Goal: Check status: Check status

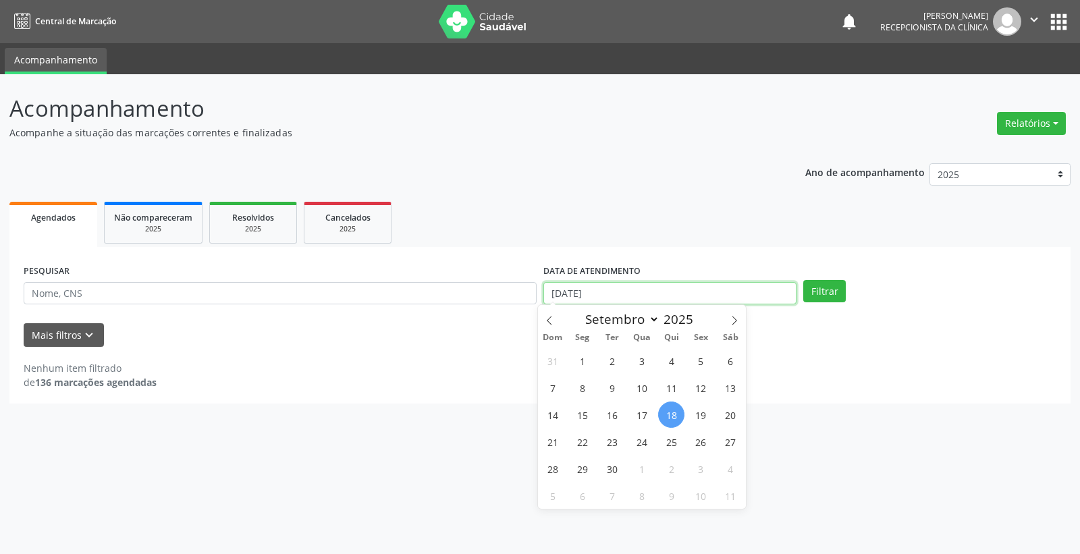
click at [650, 291] on input "[DATE]" at bounding box center [669, 293] width 253 height 23
click at [580, 439] on span "22" at bounding box center [582, 441] width 26 height 26
type input "22/09/2025"
click at [580, 439] on span "22" at bounding box center [582, 441] width 26 height 26
select select "8"
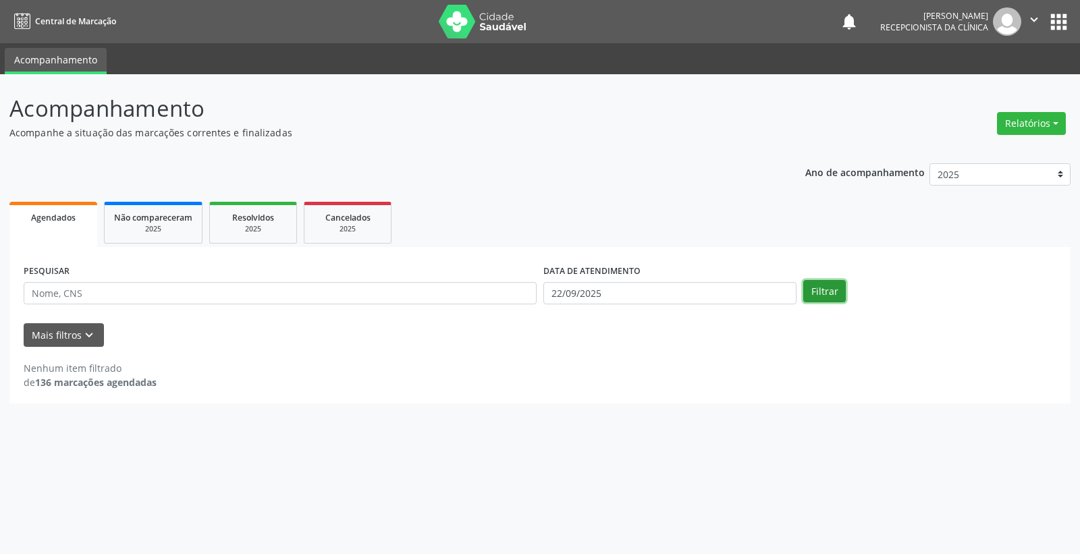
click at [817, 294] on button "Filtrar" at bounding box center [824, 291] width 43 height 23
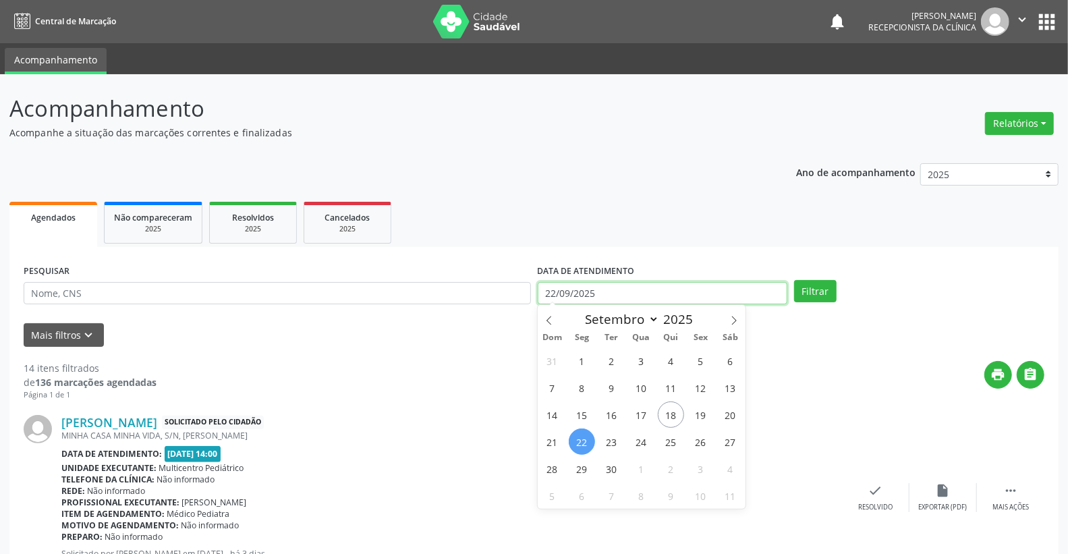
click at [654, 294] on input "22/09/2025" at bounding box center [663, 293] width 250 height 23
click at [609, 448] on span "23" at bounding box center [611, 441] width 26 height 26
type input "23/09/2025"
click at [609, 448] on span "23" at bounding box center [611, 441] width 26 height 26
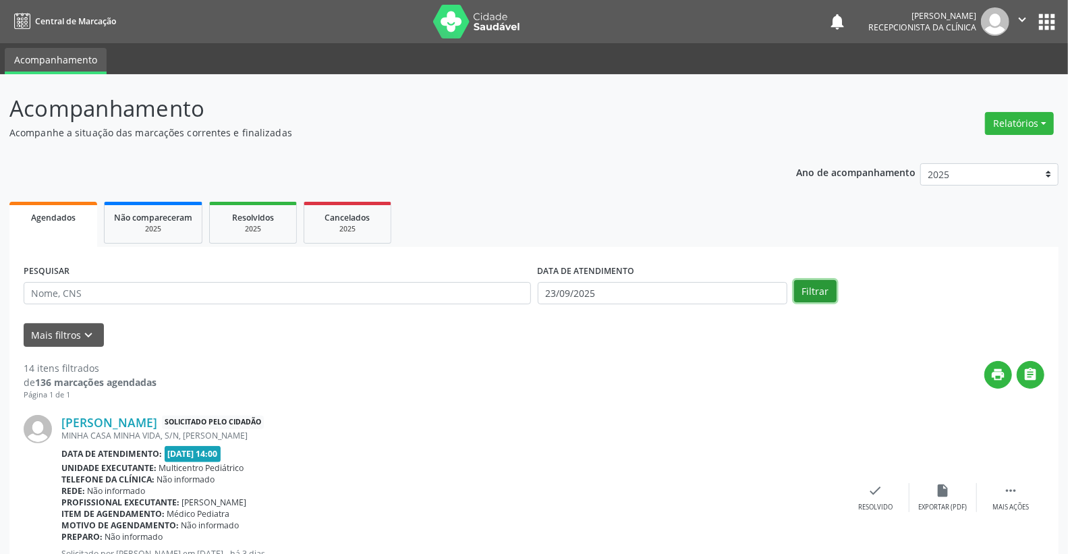
click at [816, 300] on button "Filtrar" at bounding box center [815, 291] width 43 height 23
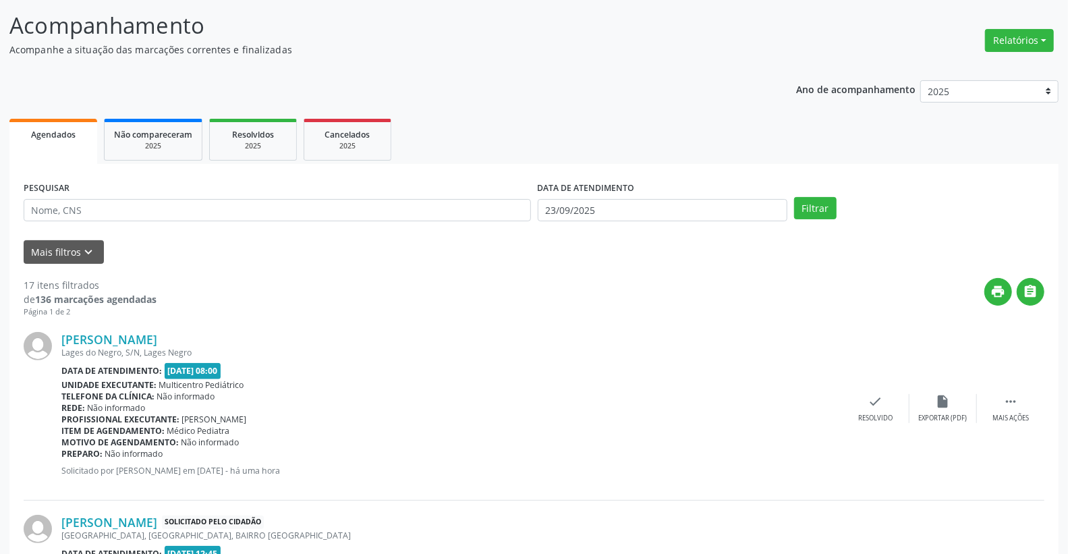
scroll to position [75, 0]
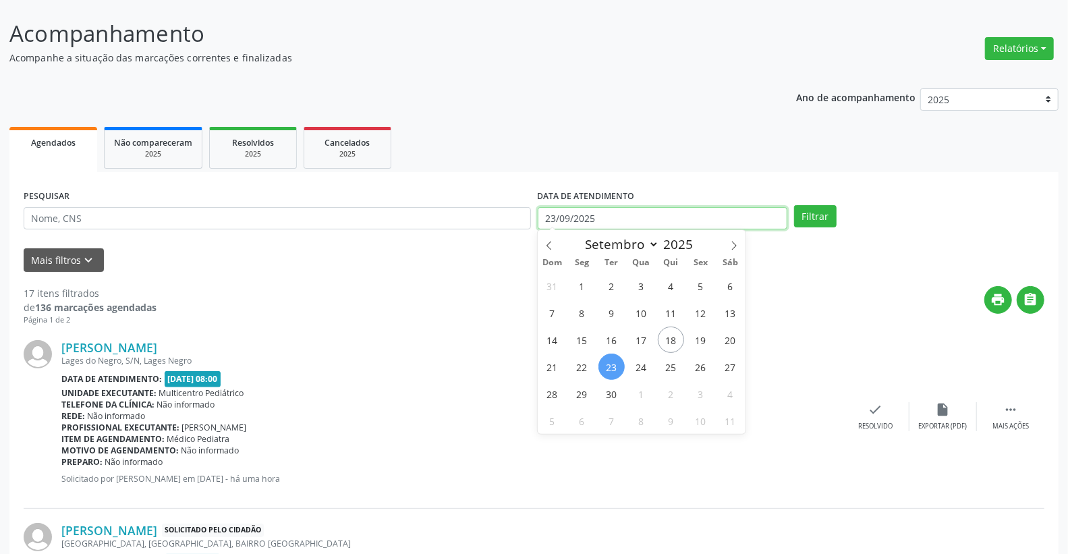
click at [662, 213] on input "23/09/2025" at bounding box center [663, 218] width 250 height 23
click at [642, 367] on span "24" at bounding box center [641, 367] width 26 height 26
type input "[DATE]"
click at [642, 367] on span "24" at bounding box center [641, 367] width 26 height 26
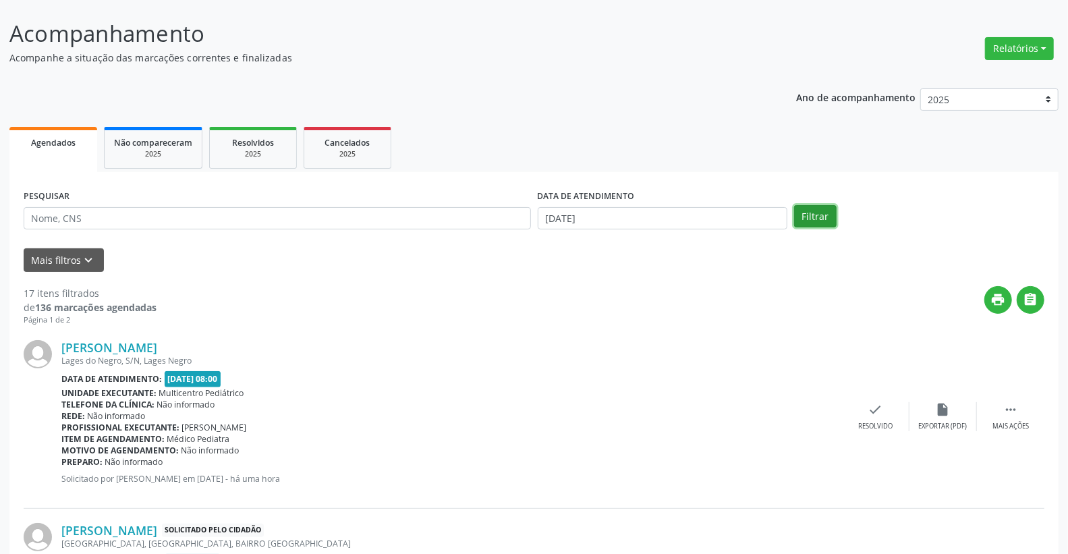
click at [818, 211] on button "Filtrar" at bounding box center [815, 216] width 43 height 23
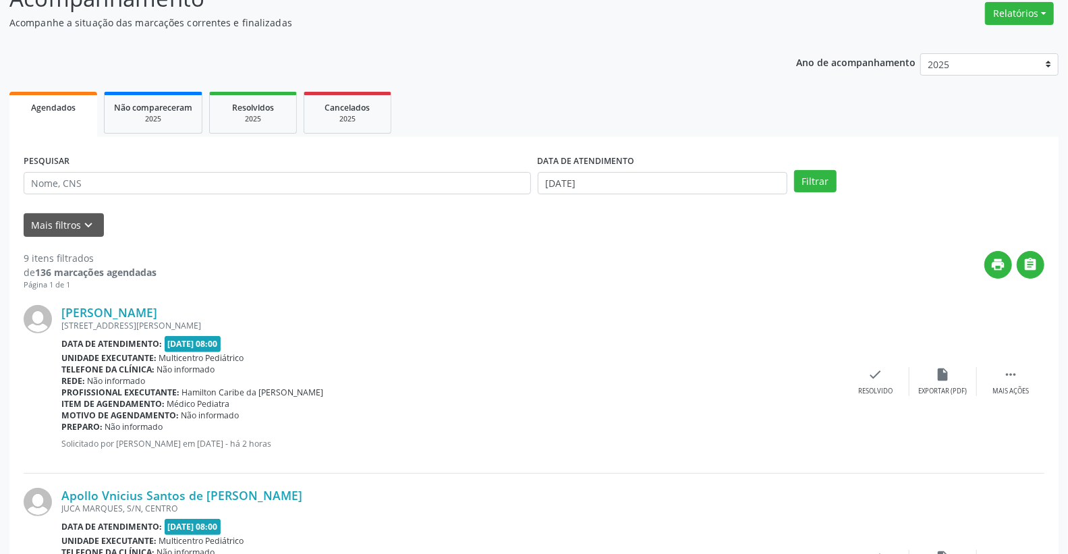
scroll to position [103, 0]
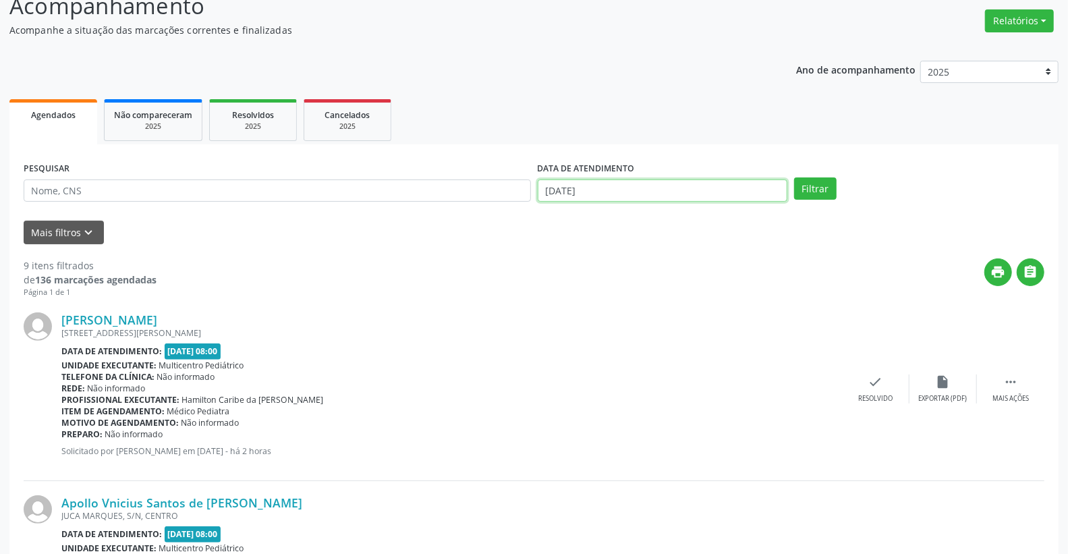
click at [606, 190] on input "[DATE]" at bounding box center [663, 190] width 250 height 23
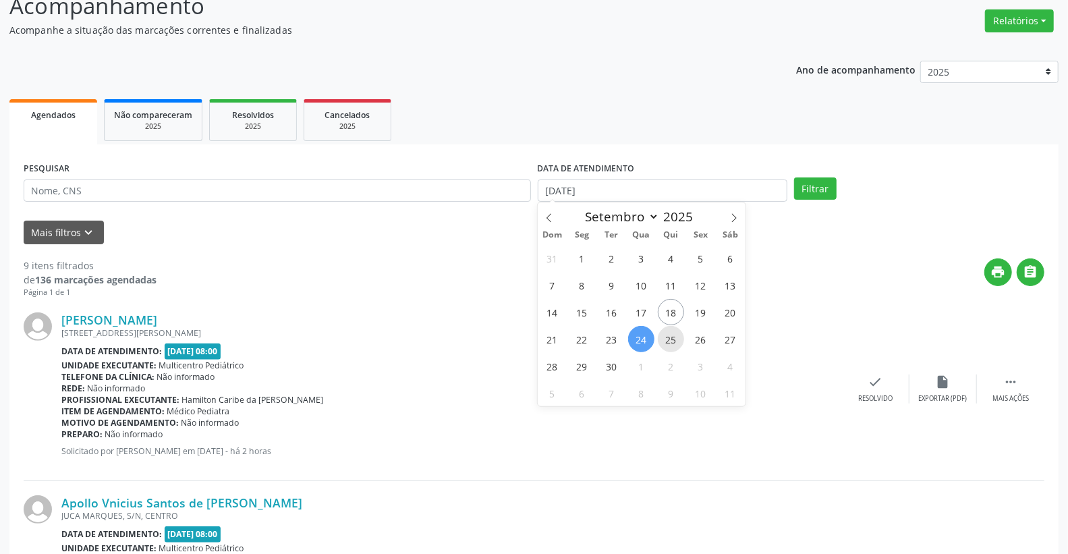
click at [671, 342] on span "25" at bounding box center [671, 339] width 26 height 26
type input "25/09/2025"
click at [671, 342] on span "25" at bounding box center [671, 339] width 26 height 26
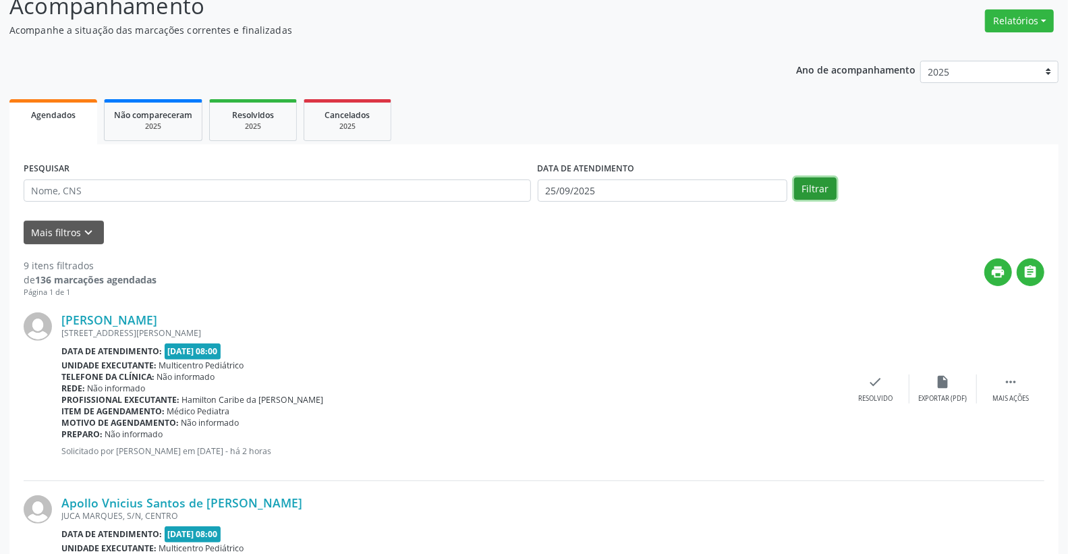
click at [814, 186] on button "Filtrar" at bounding box center [815, 188] width 43 height 23
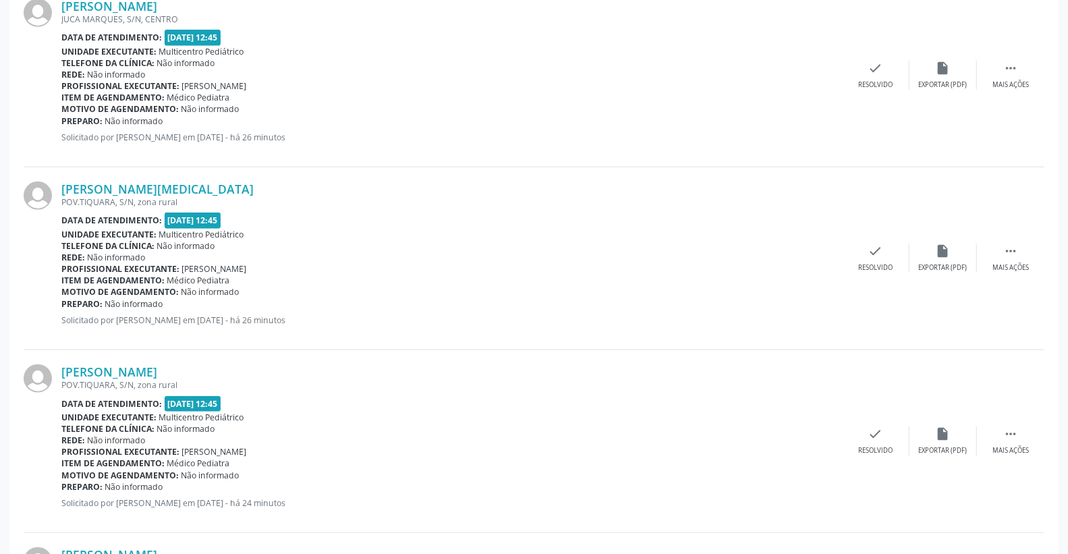
scroll to position [150, 0]
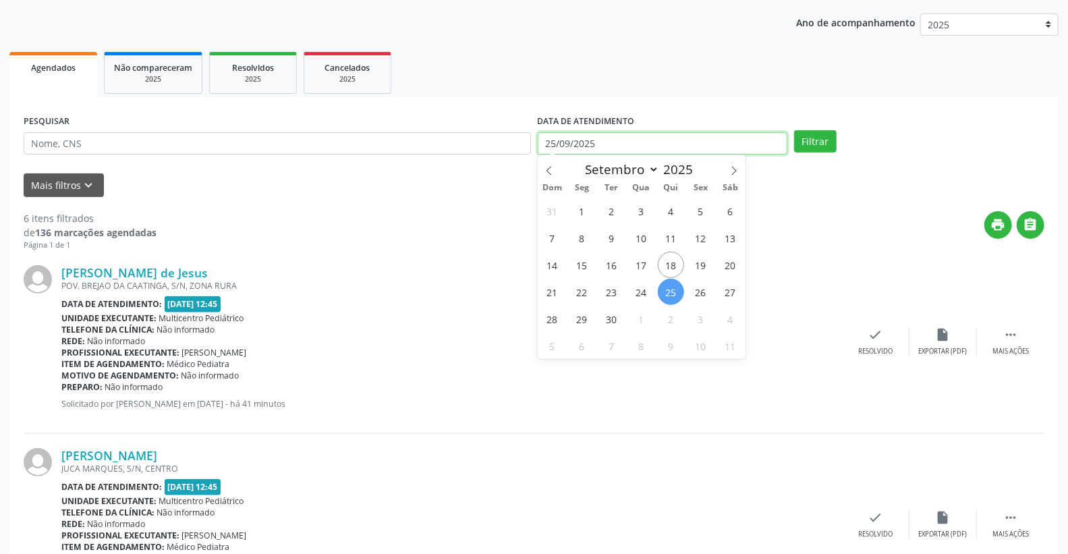
click at [655, 144] on input "25/09/2025" at bounding box center [663, 143] width 250 height 23
click at [704, 294] on span "26" at bounding box center [701, 292] width 26 height 26
type input "[DATE]"
click at [704, 294] on span "26" at bounding box center [701, 292] width 26 height 26
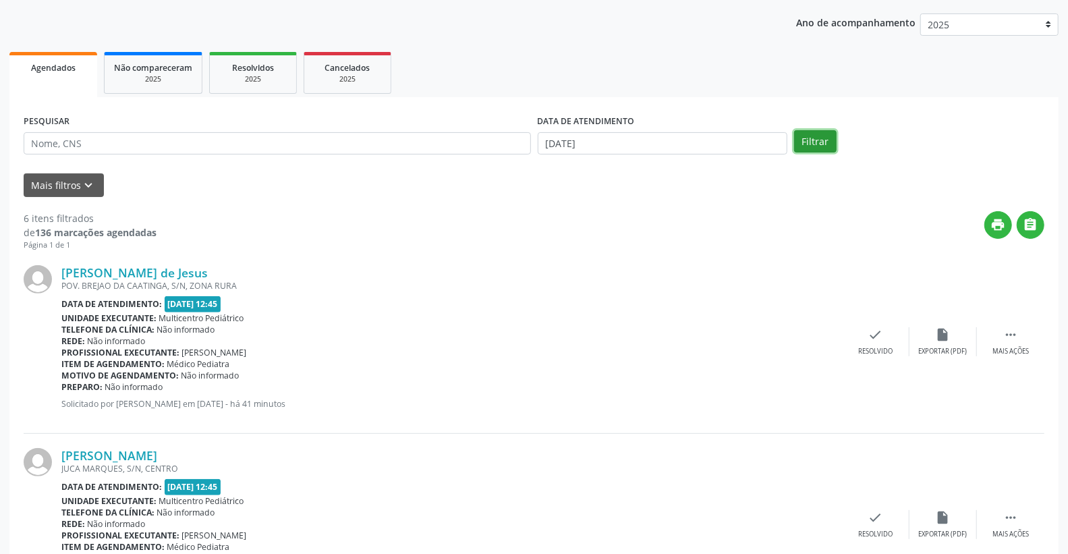
click at [815, 139] on button "Filtrar" at bounding box center [815, 141] width 43 height 23
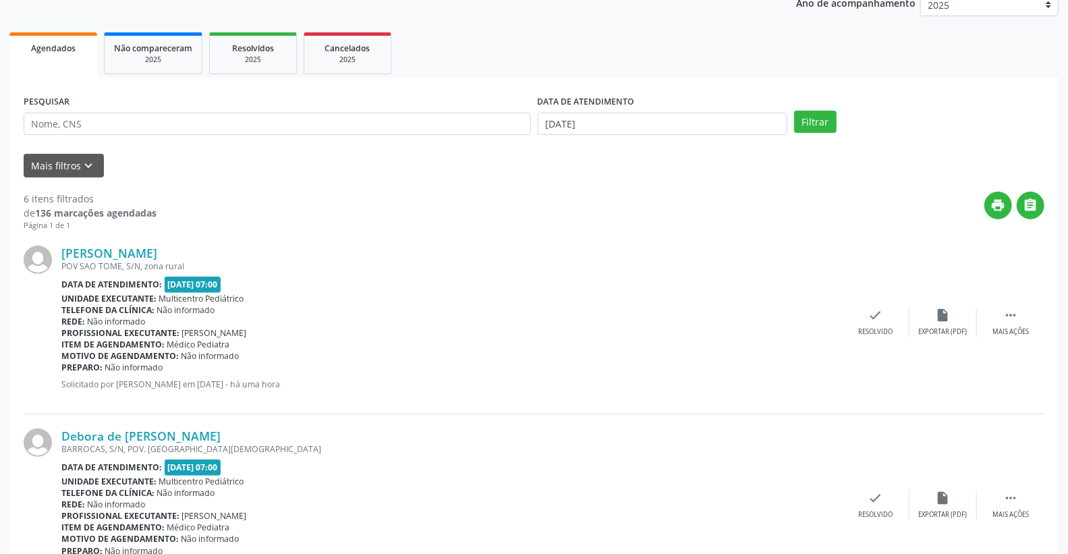
scroll to position [75, 0]
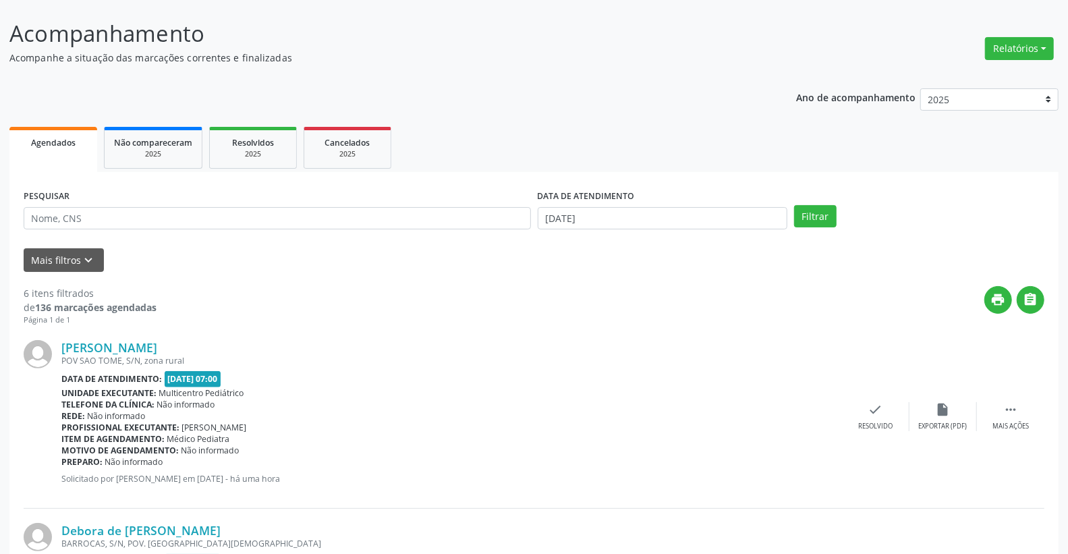
click at [619, 229] on div "DATA DE ATENDIMENTO [DATE]" at bounding box center [662, 212] width 257 height 53
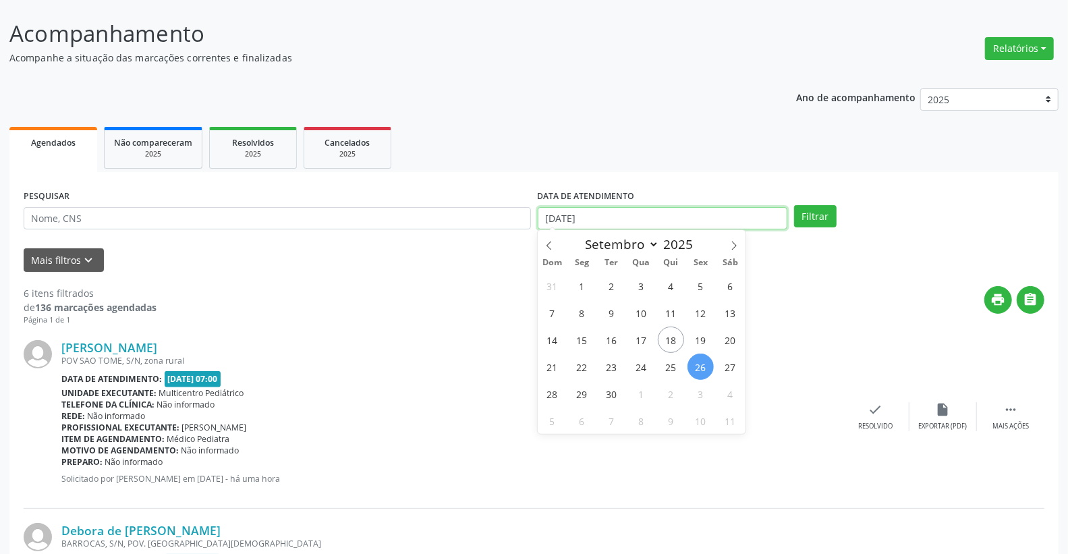
click at [625, 216] on input "[DATE]" at bounding box center [663, 218] width 250 height 23
click at [671, 366] on span "25" at bounding box center [671, 367] width 26 height 26
type input "25/09/2025"
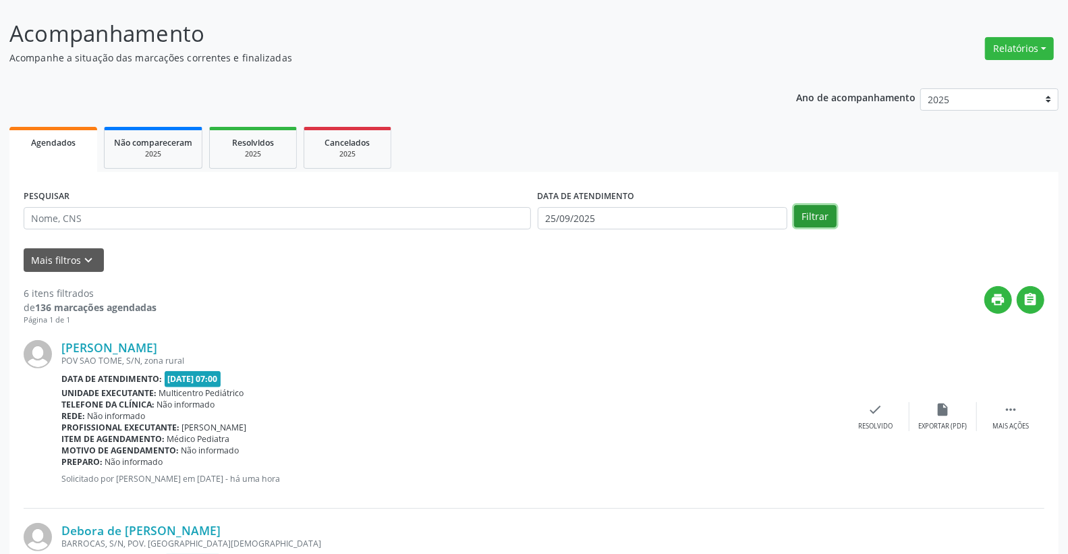
click at [807, 219] on button "Filtrar" at bounding box center [815, 216] width 43 height 23
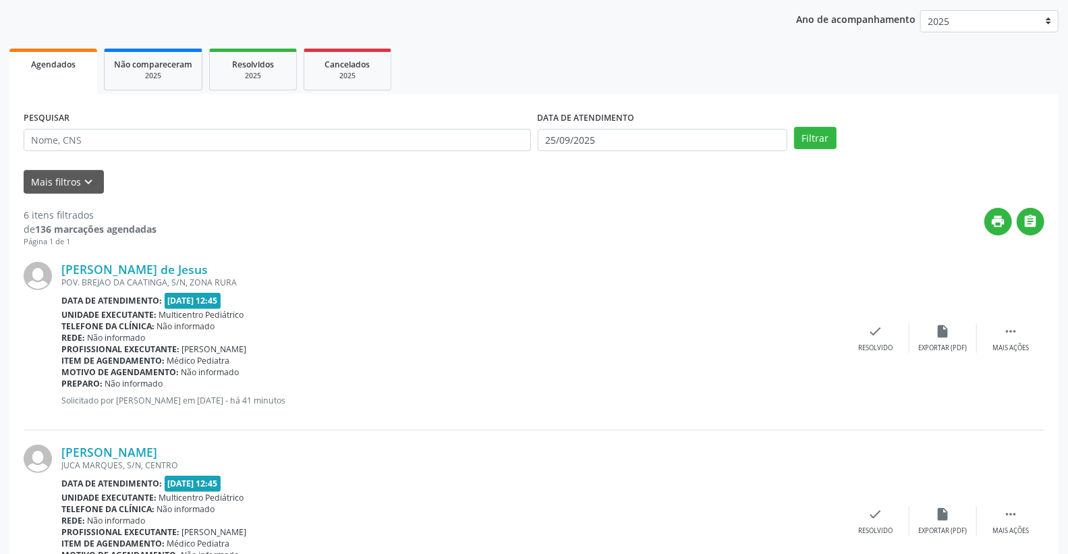
scroll to position [0, 0]
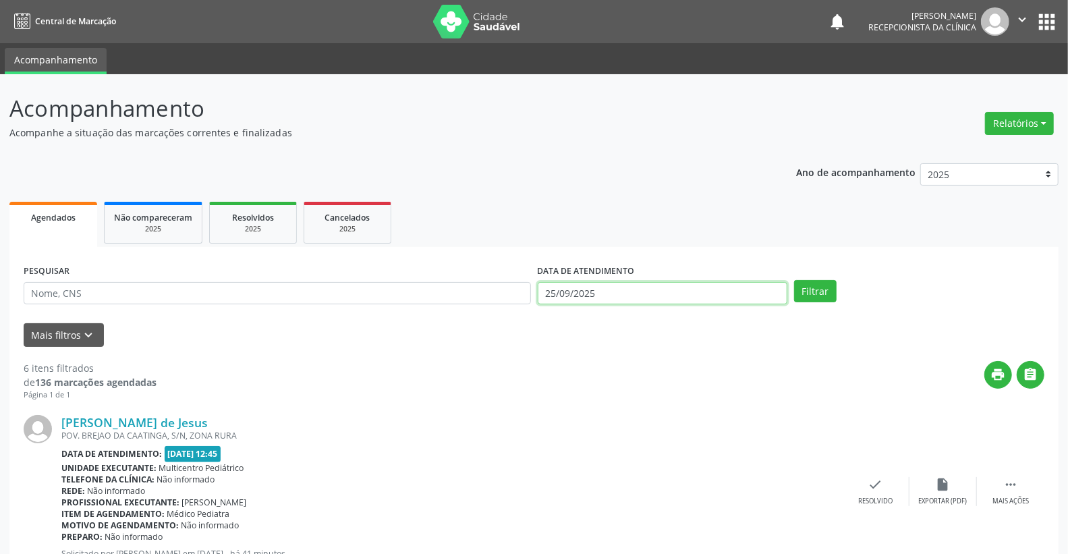
click at [629, 285] on input "25/09/2025" at bounding box center [663, 293] width 250 height 23
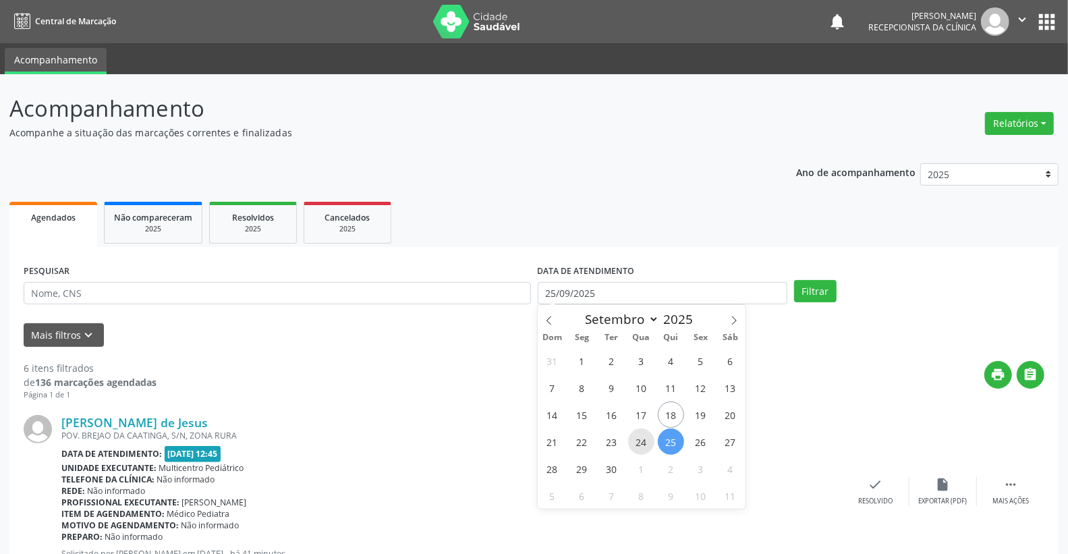
click at [632, 443] on span "24" at bounding box center [641, 441] width 26 height 26
type input "[DATE]"
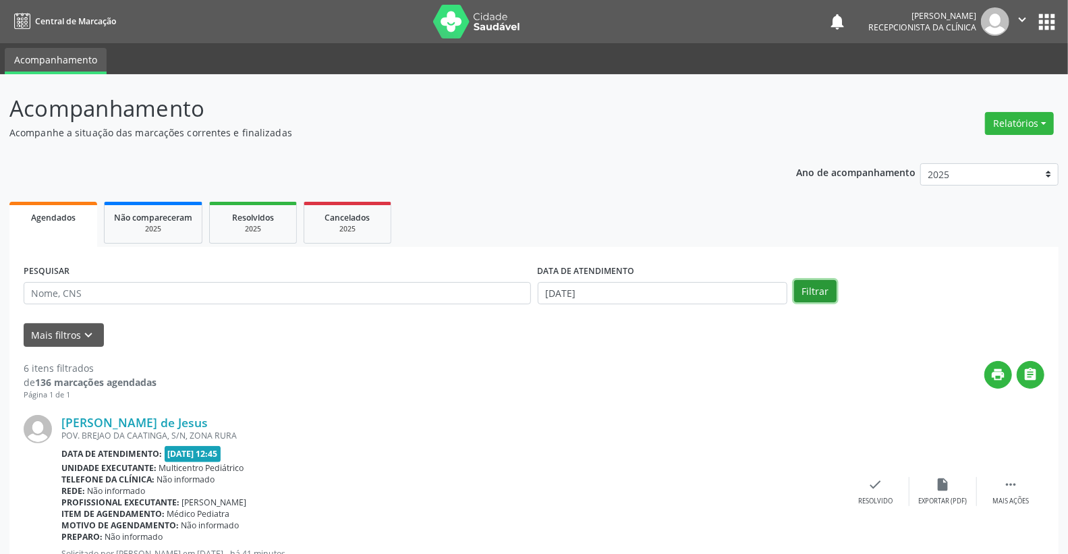
click at [804, 296] on button "Filtrar" at bounding box center [815, 291] width 43 height 23
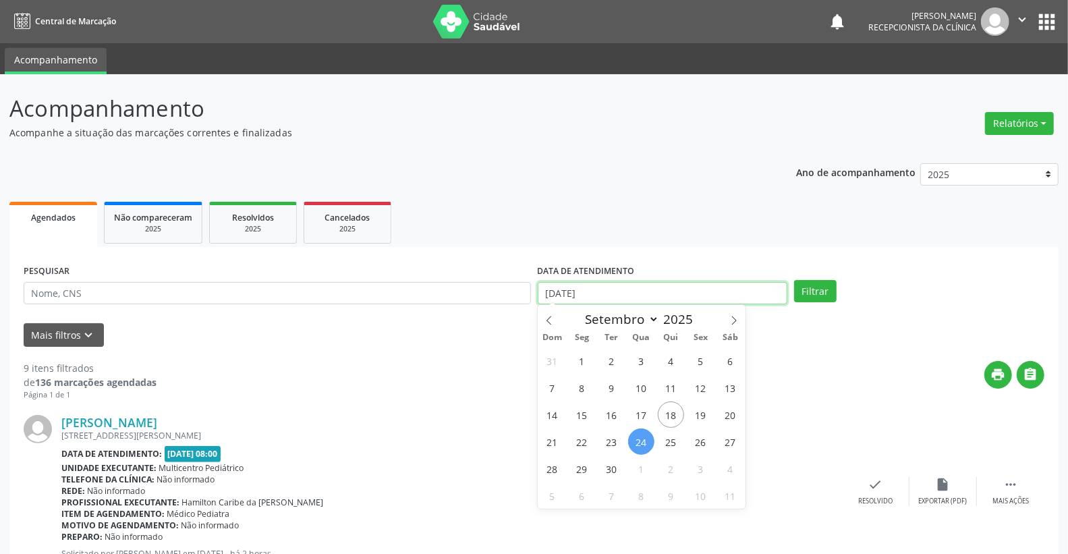
click at [592, 290] on input "[DATE]" at bounding box center [663, 293] width 250 height 23
click at [607, 441] on span "23" at bounding box center [611, 441] width 26 height 26
type input "23/09/2025"
click at [607, 441] on span "23" at bounding box center [611, 441] width 26 height 26
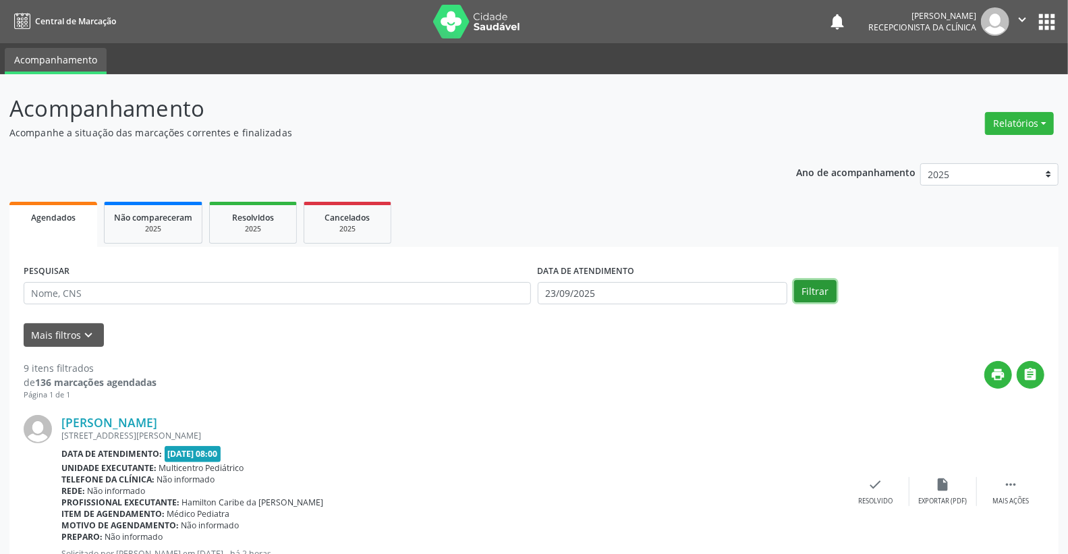
click at [798, 293] on button "Filtrar" at bounding box center [815, 291] width 43 height 23
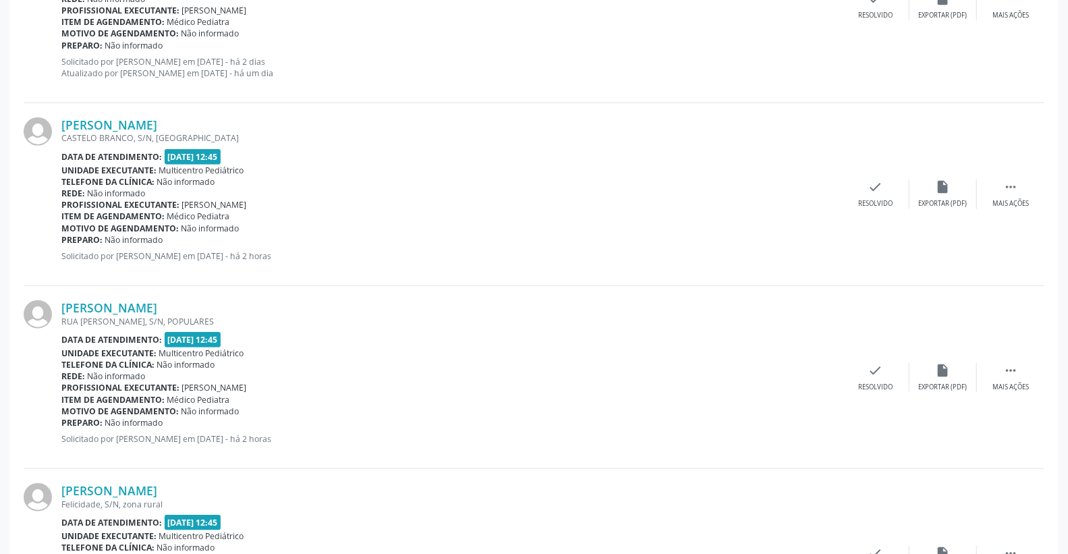
scroll to position [1199, 0]
